Goal: Task Accomplishment & Management: Manage account settings

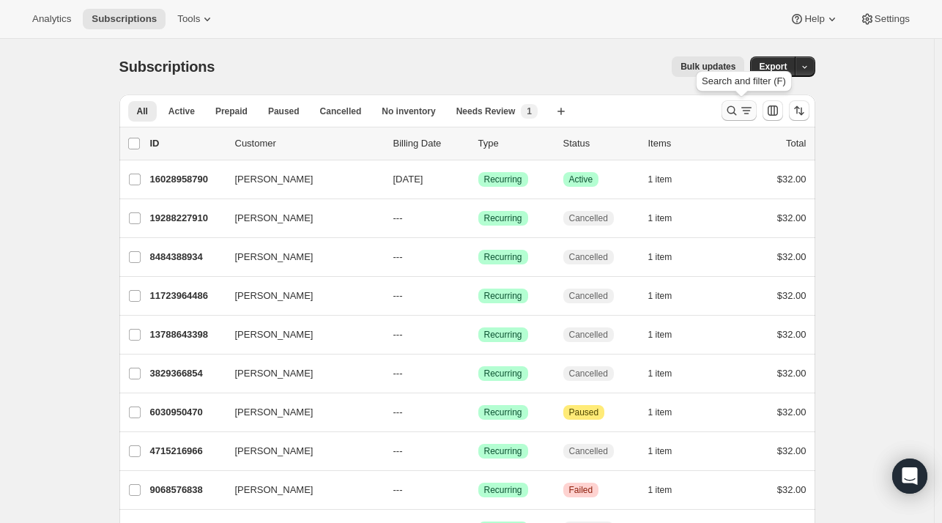
click at [729, 112] on icon "Search and filter results" at bounding box center [731, 110] width 15 height 15
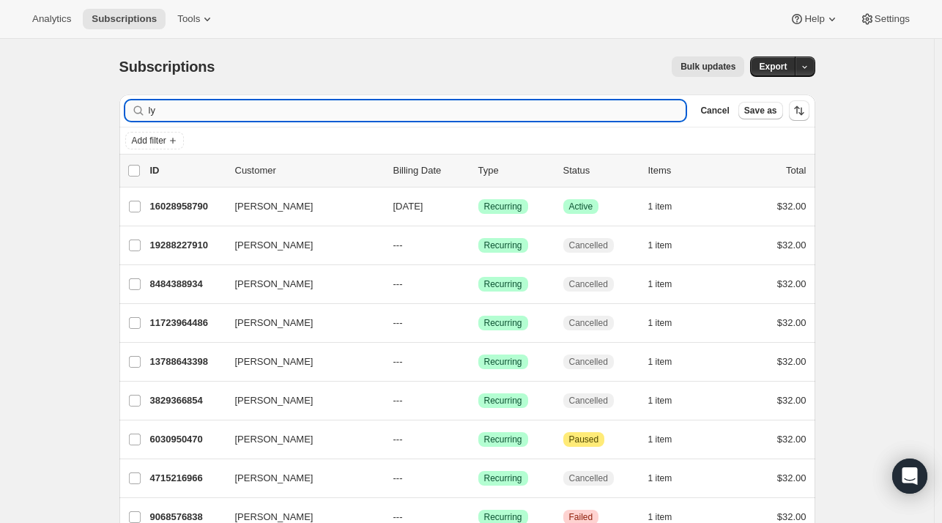
type input "l"
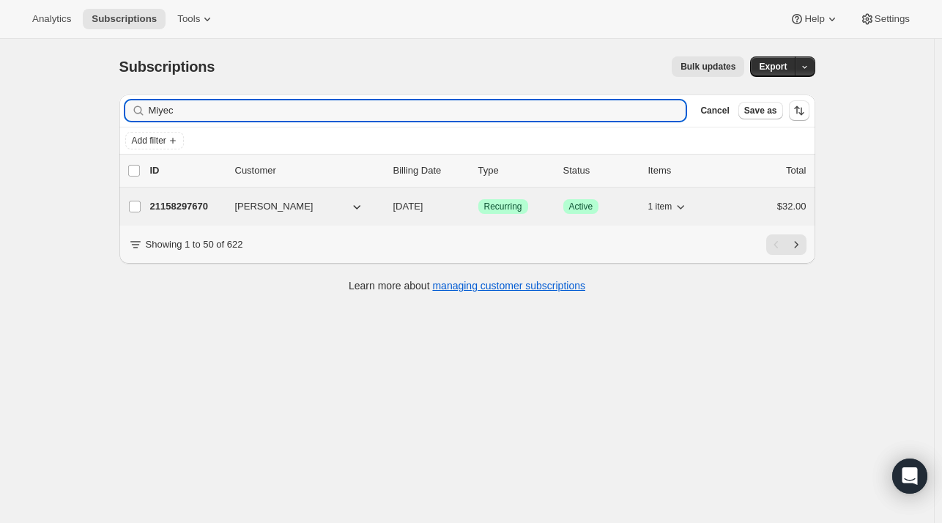
type input "Miyec"
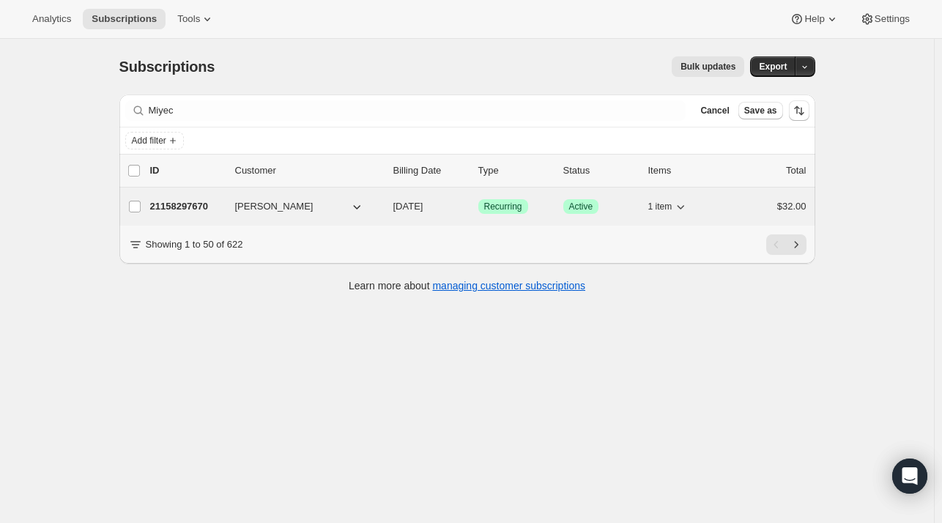
click at [190, 201] on p "21158297670" at bounding box center [186, 206] width 73 height 15
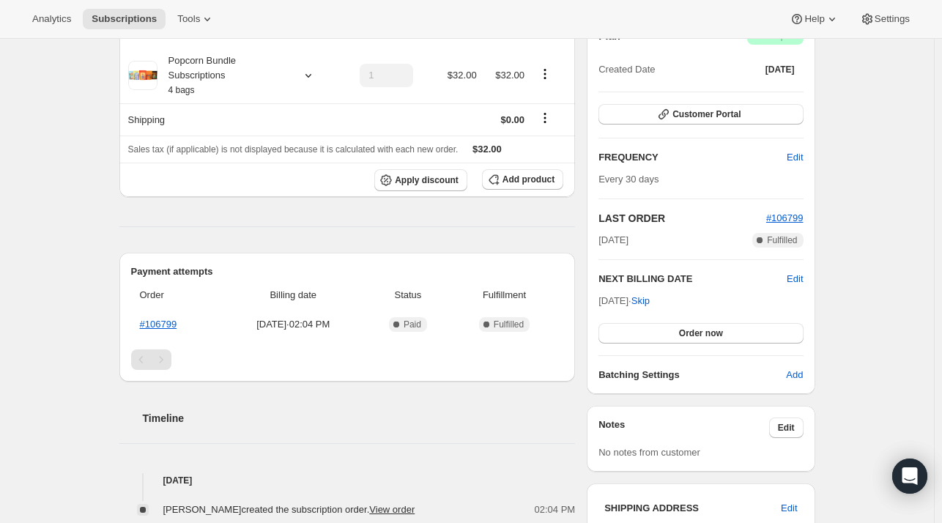
scroll to position [157, 0]
click at [793, 160] on span "Edit" at bounding box center [794, 159] width 16 height 15
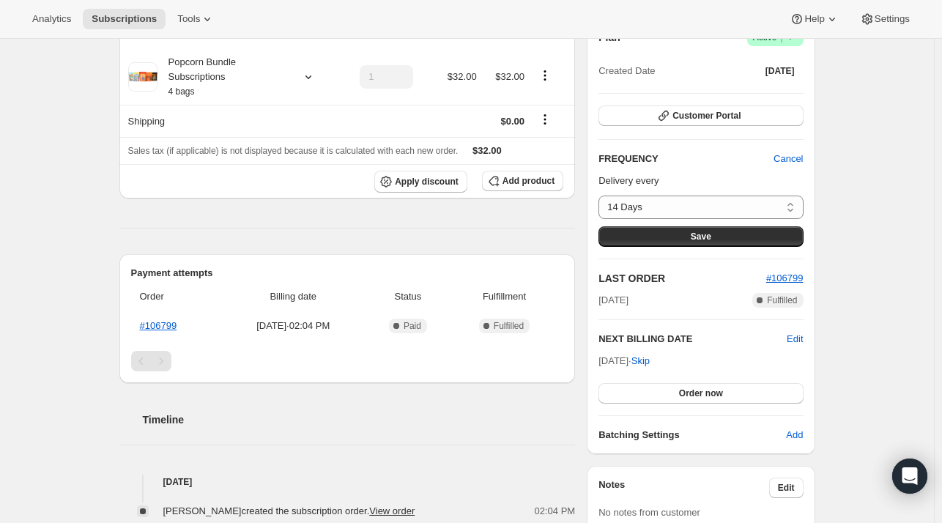
click at [873, 180] on div "Subscription #21158297670. This page is ready Subscription #21158297670 Success…" at bounding box center [467, 368] width 934 height 972
click at [789, 155] on span "Cancel" at bounding box center [787, 159] width 29 height 15
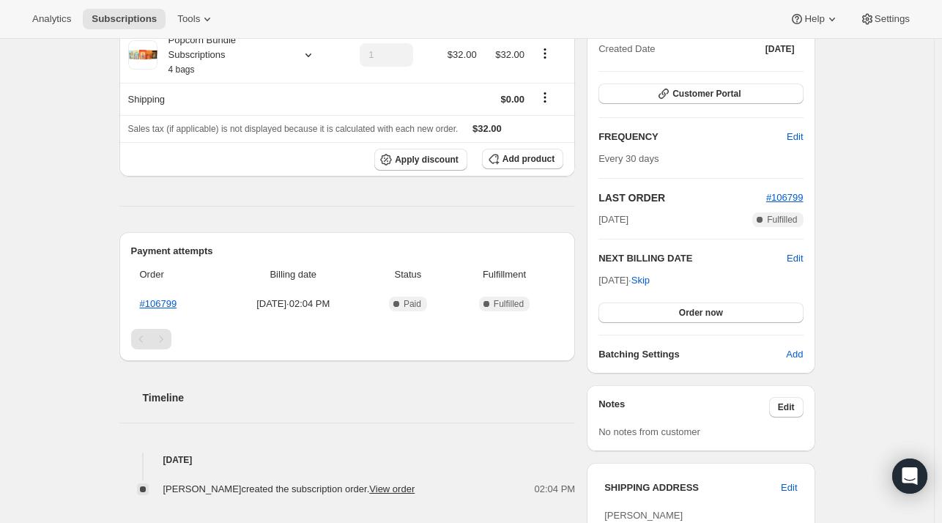
scroll to position [182, 0]
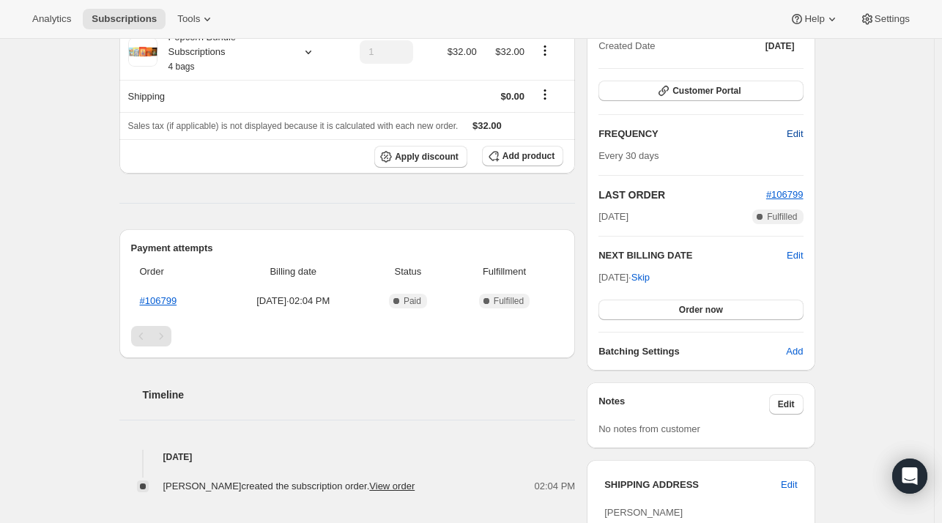
click at [796, 134] on span "Edit" at bounding box center [794, 134] width 16 height 15
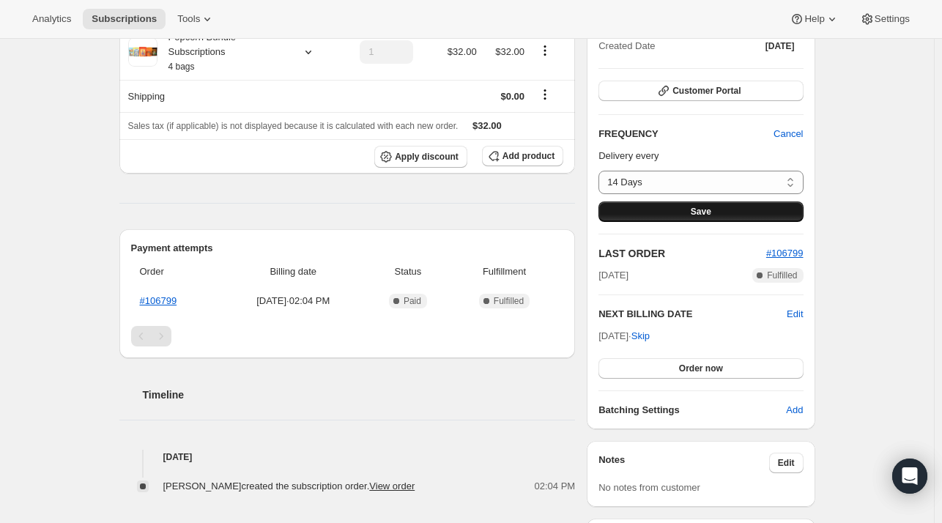
click at [714, 211] on button "Save" at bounding box center [700, 211] width 204 height 21
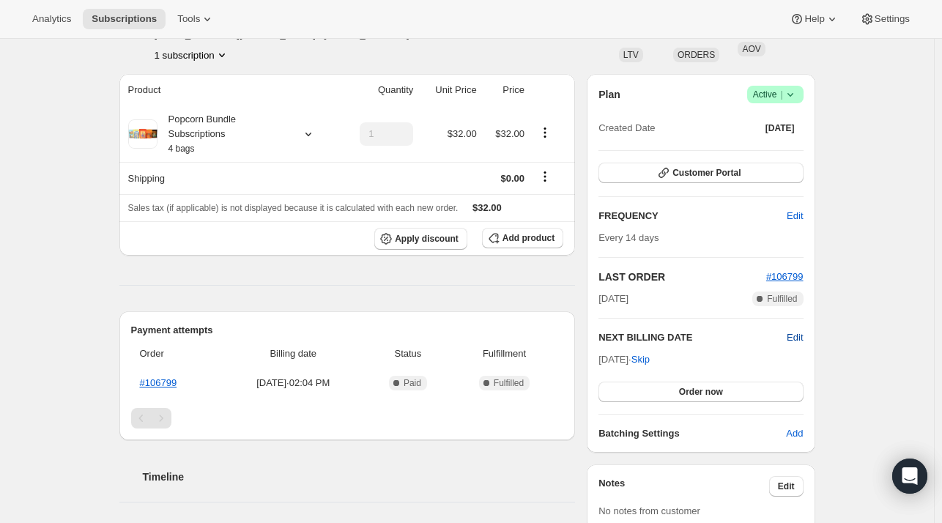
click at [800, 336] on span "Edit" at bounding box center [794, 337] width 16 height 15
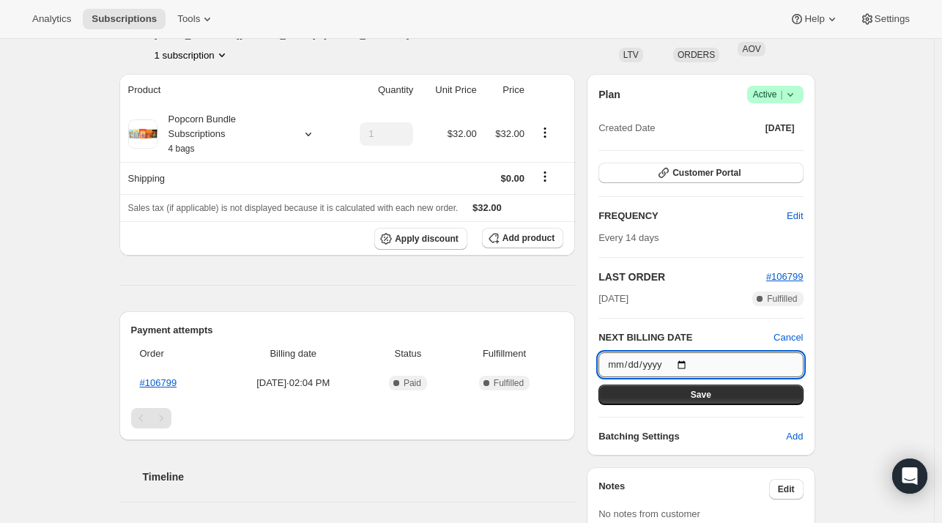
click at [685, 363] on input "[DATE]" at bounding box center [700, 364] width 204 height 25
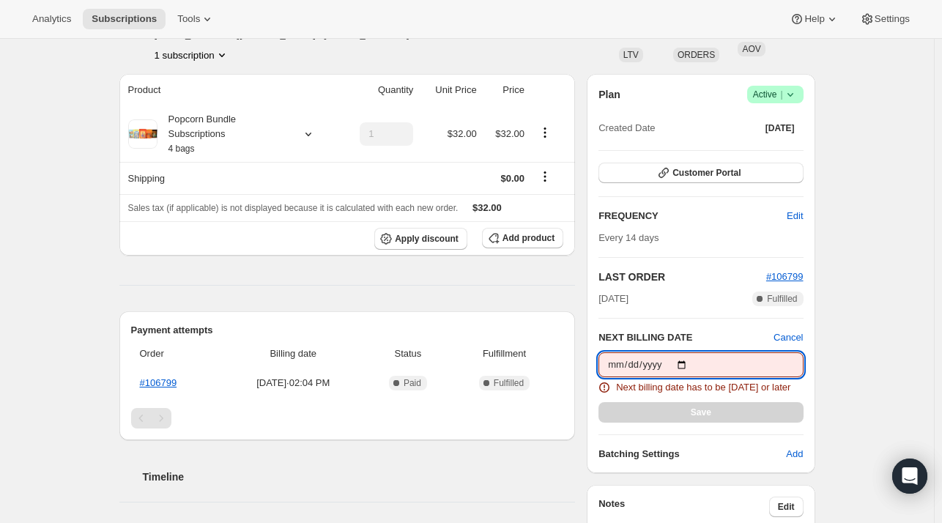
click at [683, 362] on input "[DATE]" at bounding box center [700, 364] width 204 height 25
type input "[DATE]"
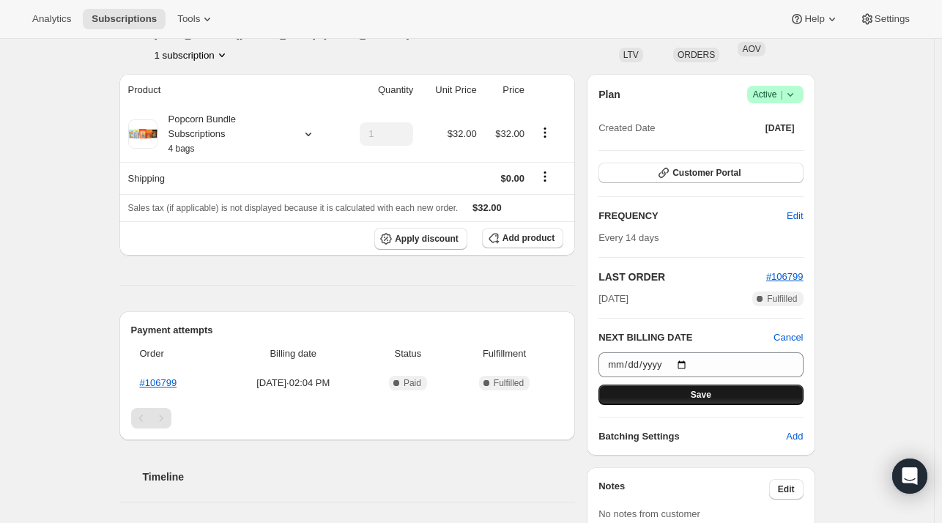
click at [702, 396] on span "Save" at bounding box center [701, 395] width 21 height 12
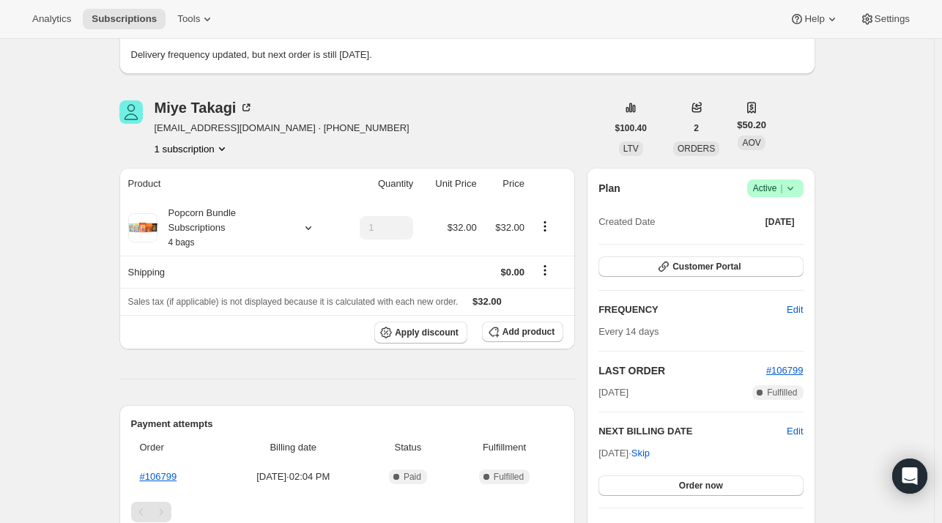
scroll to position [161, 0]
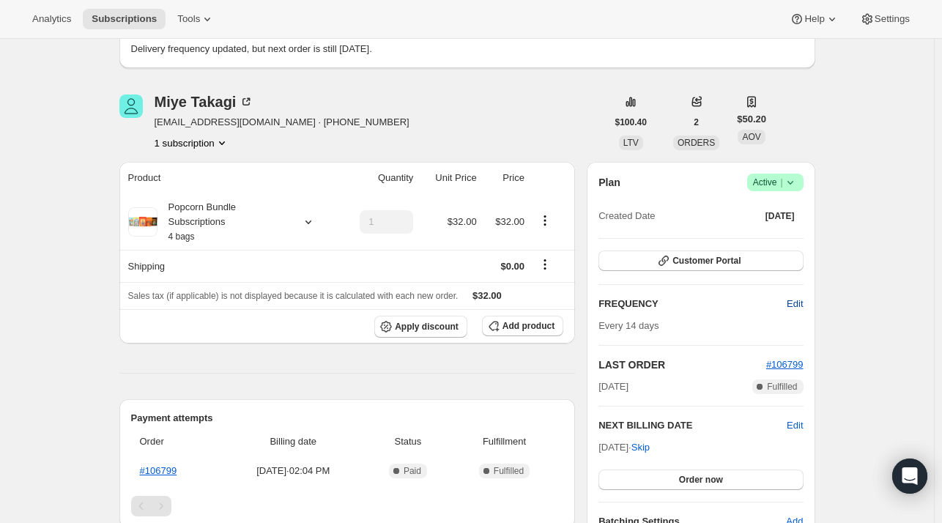
click at [803, 303] on span "Edit" at bounding box center [794, 304] width 16 height 15
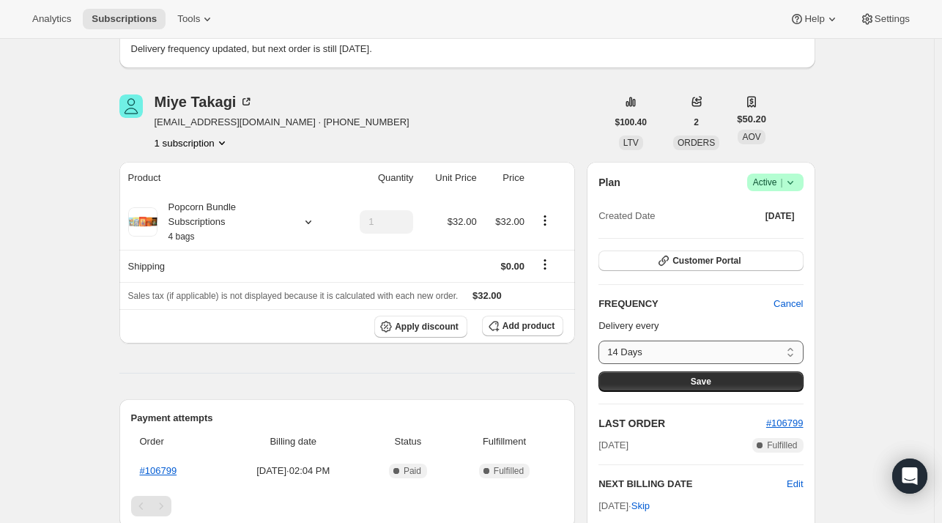
click at [780, 347] on select "14 Days 30 Days 60 Days Custom..." at bounding box center [700, 352] width 204 height 23
select select "DAY#30"
click at [602, 341] on select "14 Days 30 Days 60 Days Custom..." at bounding box center [700, 352] width 204 height 23
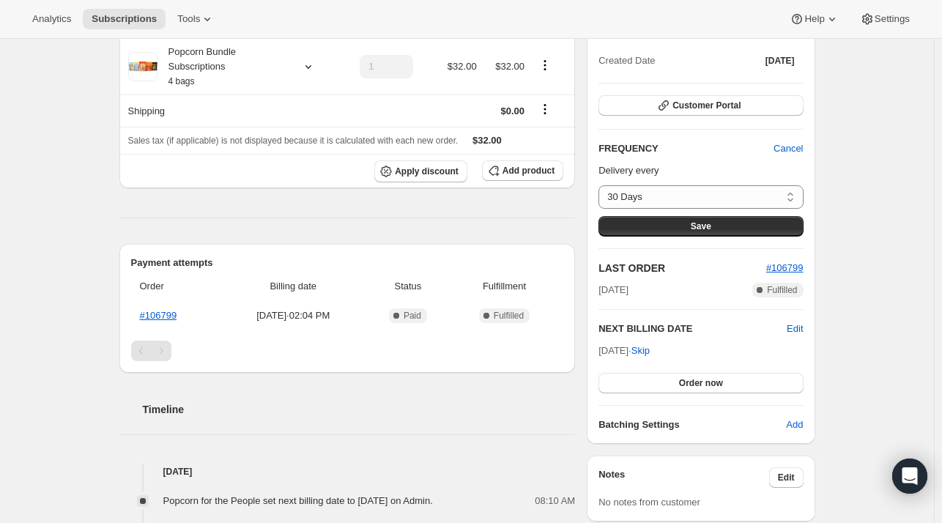
scroll to position [338, 0]
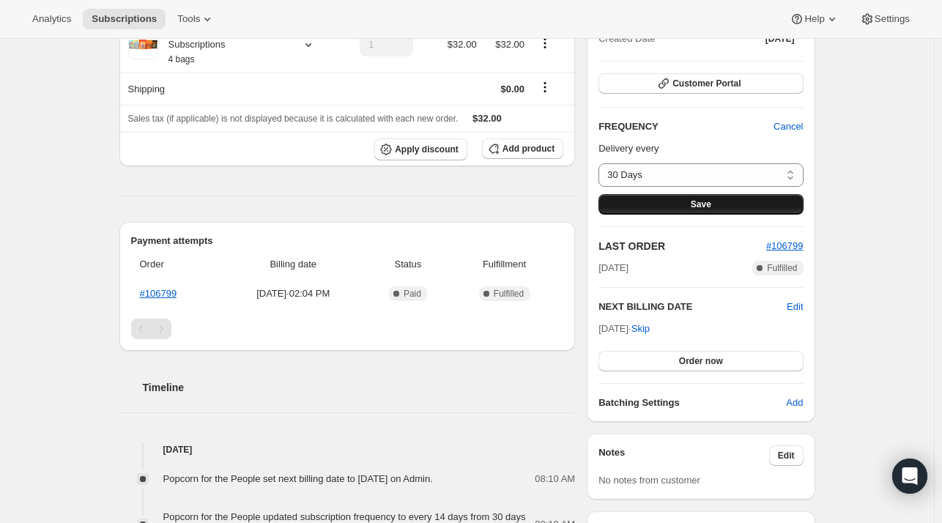
click at [706, 204] on span "Save" at bounding box center [701, 204] width 21 height 12
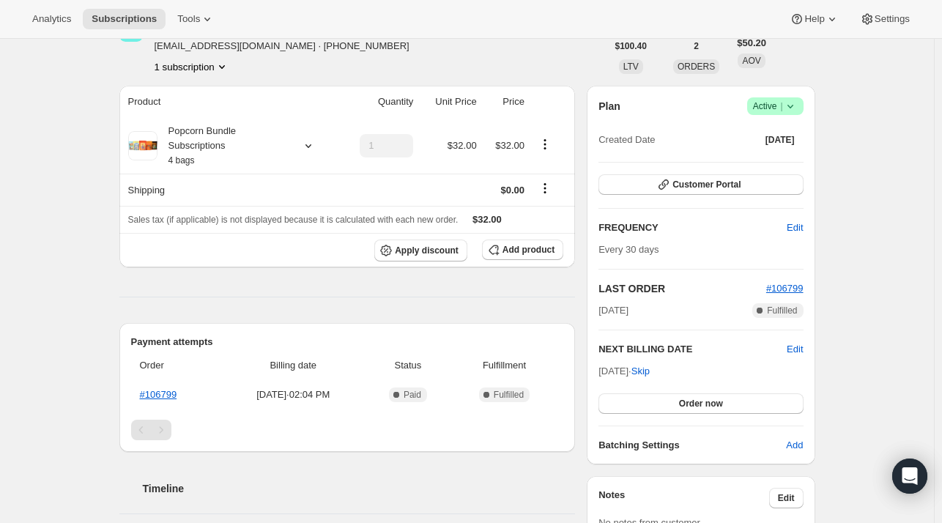
scroll to position [321, 0]
click at [678, 403] on button "Order now" at bounding box center [700, 402] width 204 height 21
click at [696, 399] on span "Click to confirm" at bounding box center [700, 402] width 67 height 12
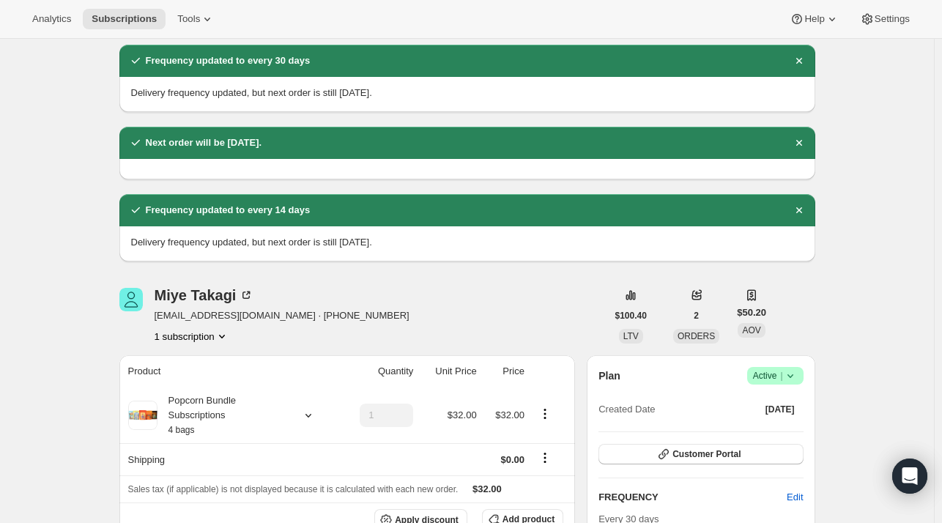
scroll to position [53, 0]
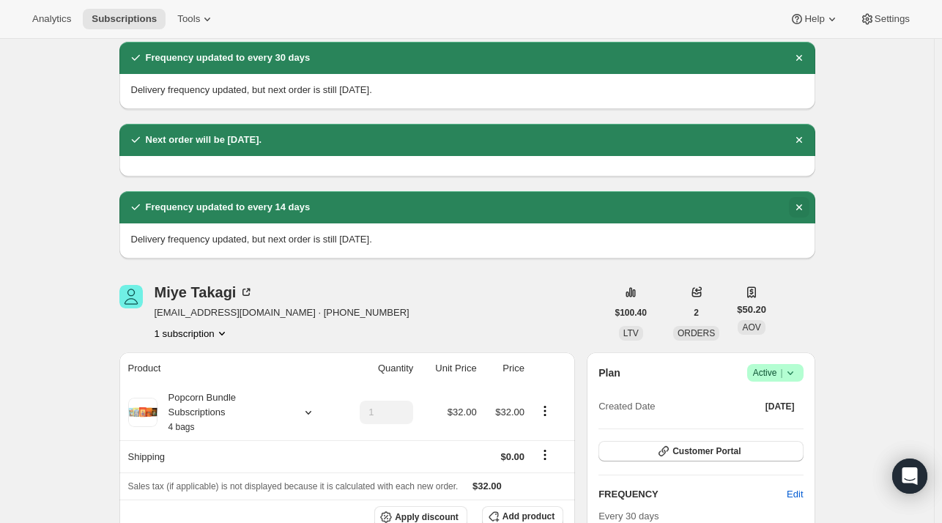
click at [801, 204] on icon "Dismiss notification" at bounding box center [798, 207] width 6 height 6
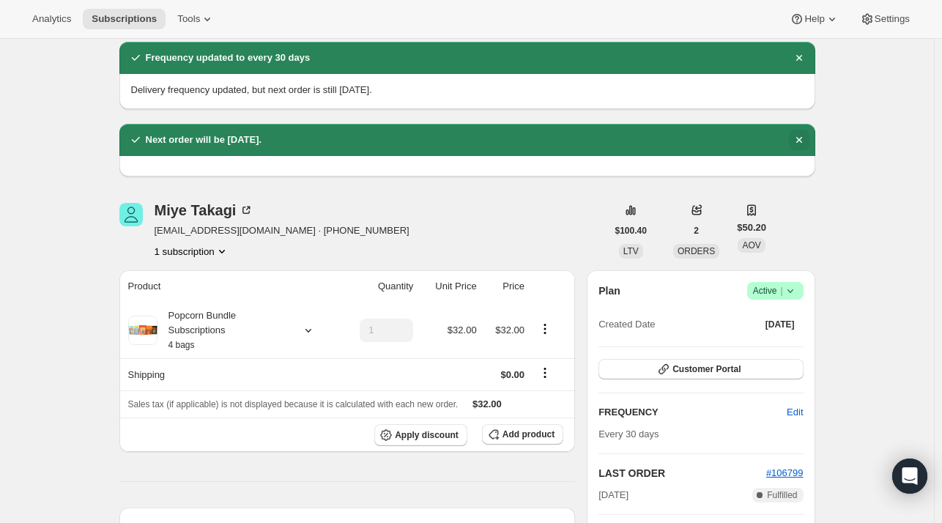
click at [800, 139] on icon "Dismiss notification" at bounding box center [799, 140] width 15 height 15
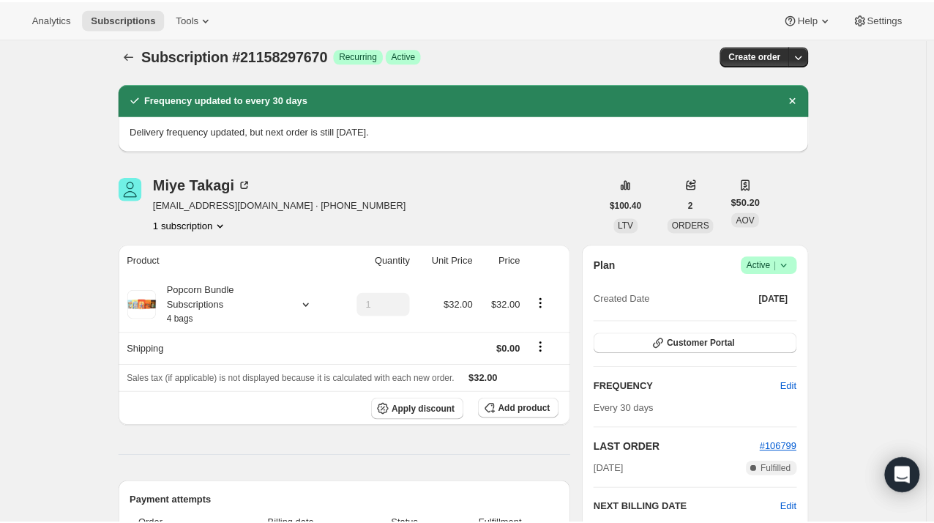
scroll to position [0, 0]
